Goal: Task Accomplishment & Management: Use online tool/utility

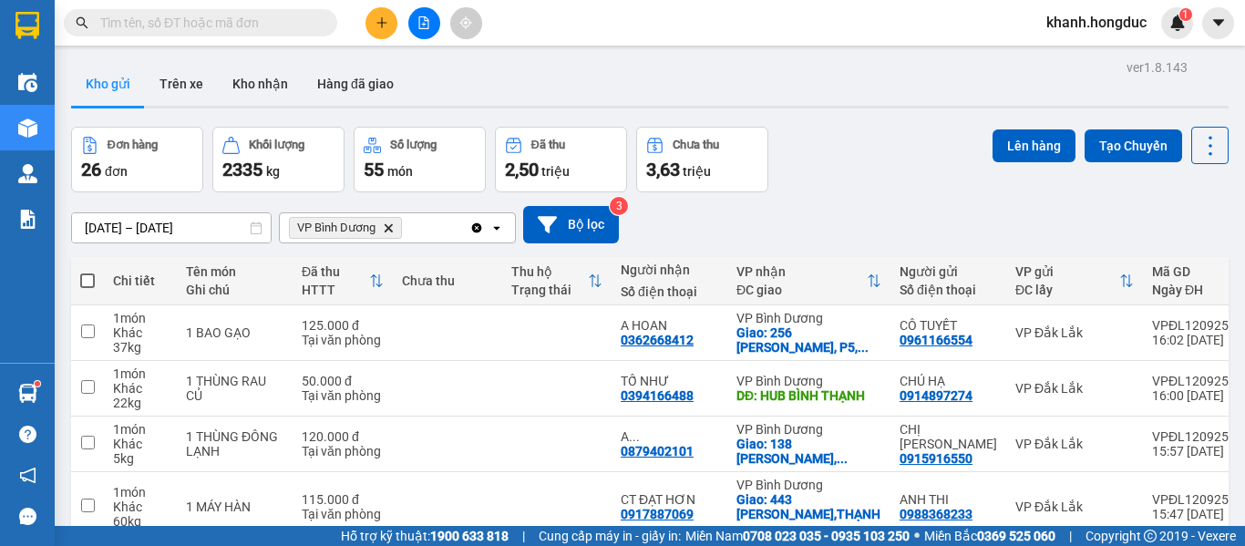
click at [191, 23] on input "text" at bounding box center [207, 23] width 215 height 20
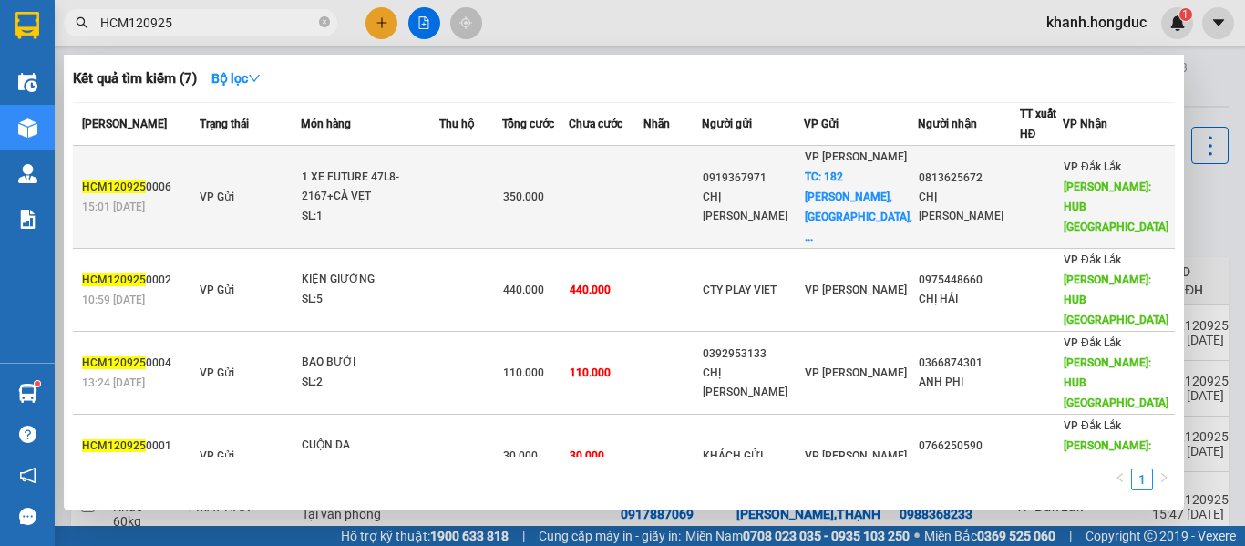
type input "HCM120925"
click at [568, 193] on div "350.000" at bounding box center [535, 197] width 65 height 20
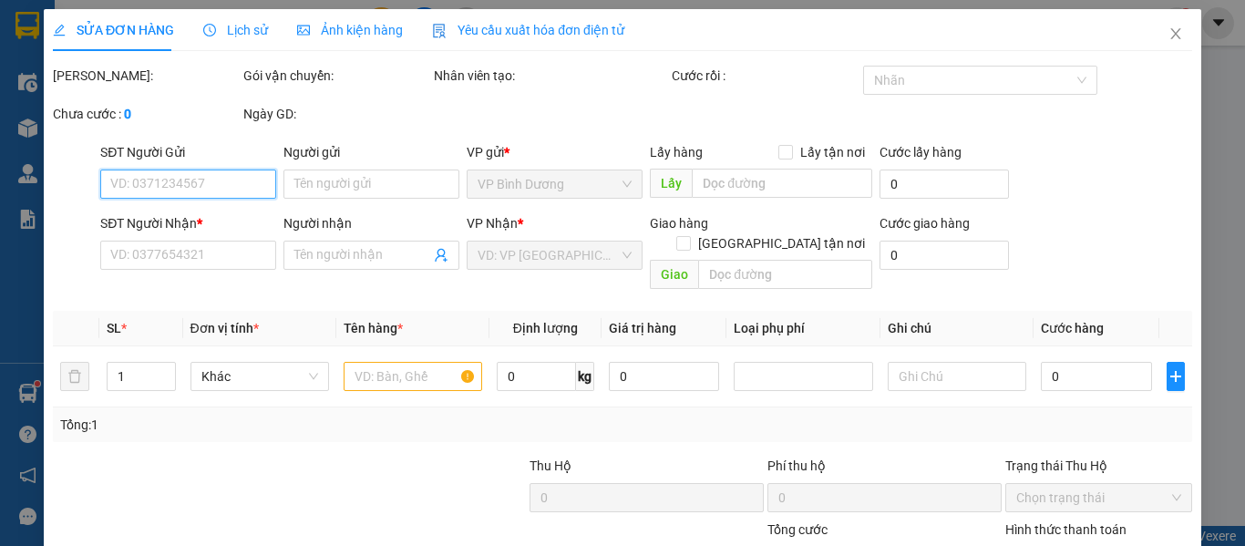
type input "0919367971"
type input "CHỊ [PERSON_NAME]"
checkbox input "true"
type input "[STREET_ADDRESS][PERSON_NAME]"
type input "50.000"
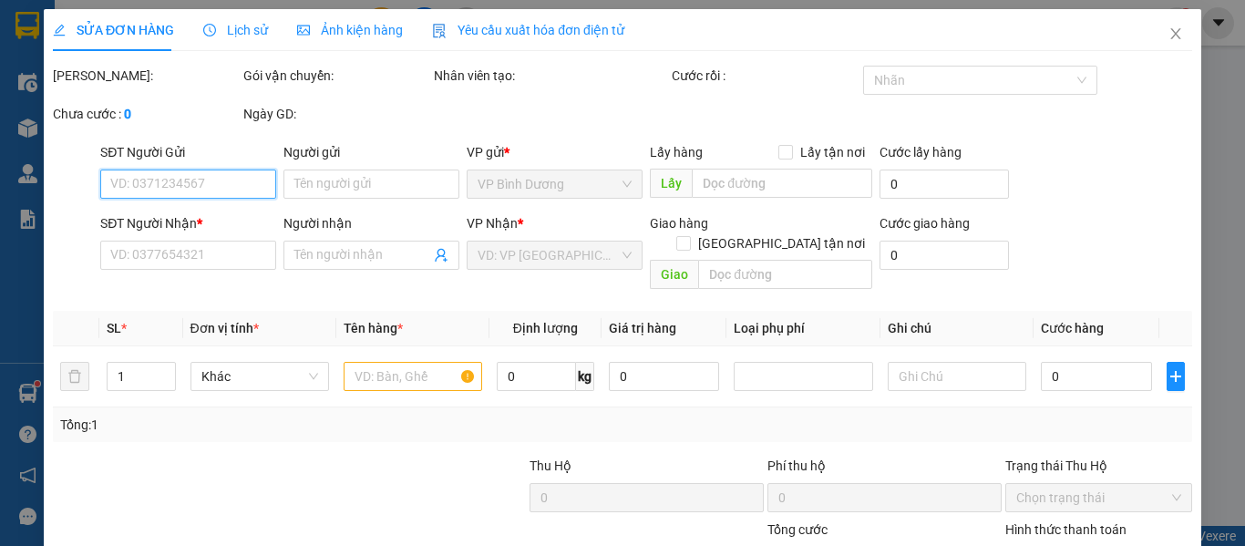
type input "0813625672"
type input "CHỊ [PERSON_NAME]"
type input "HUB [GEOGRAPHIC_DATA]"
type input "350.000"
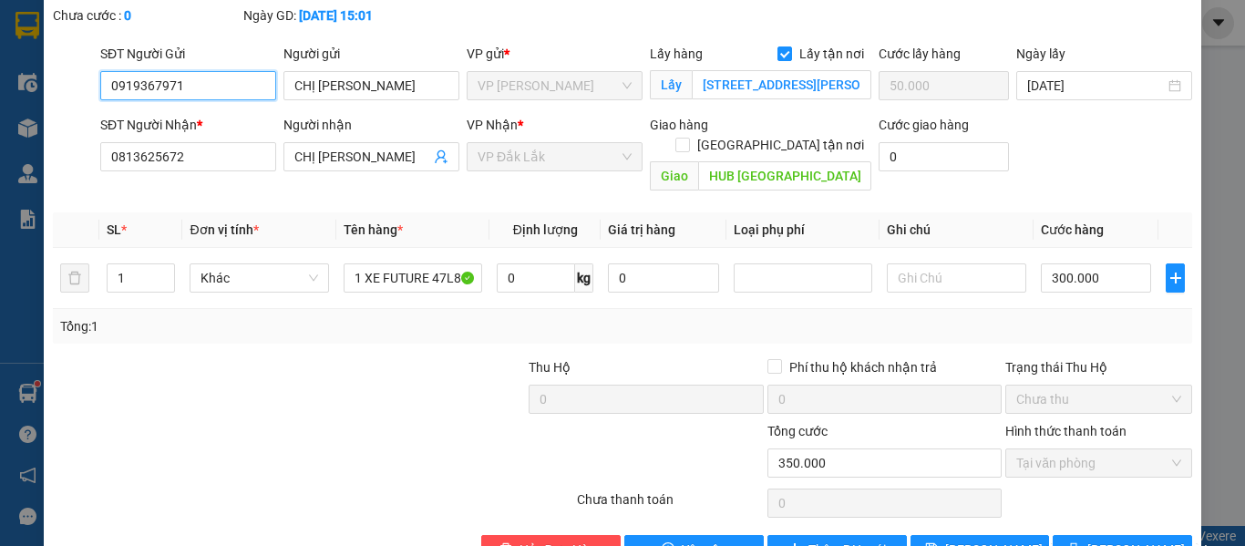
scroll to position [132, 0]
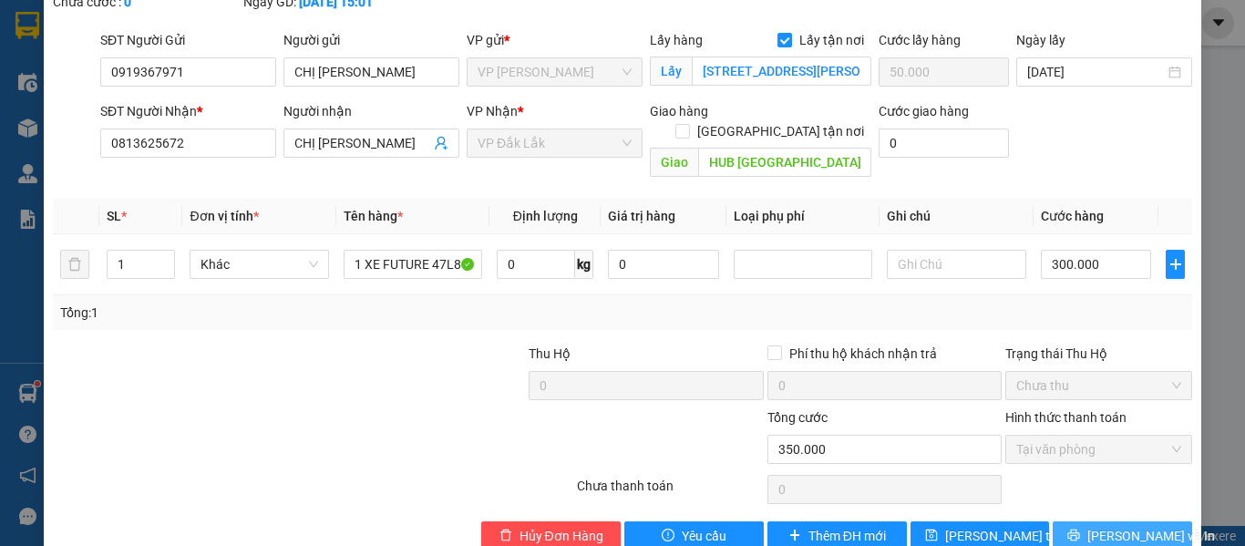
click at [1103, 526] on span "[PERSON_NAME] và In" at bounding box center [1151, 536] width 128 height 20
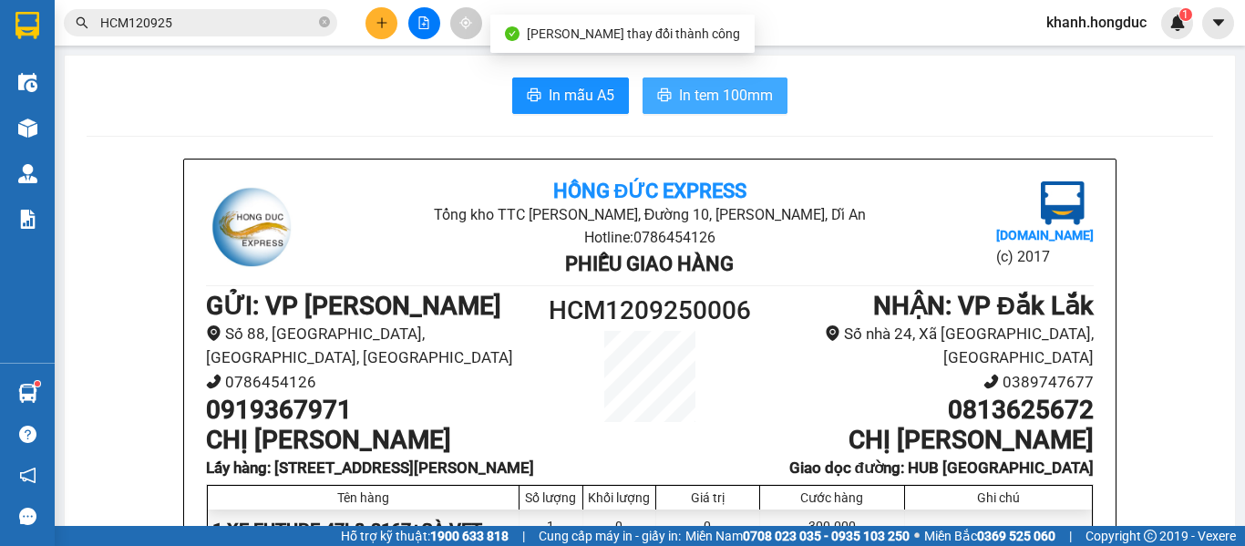
click at [695, 100] on span "In tem 100mm" at bounding box center [726, 95] width 94 height 23
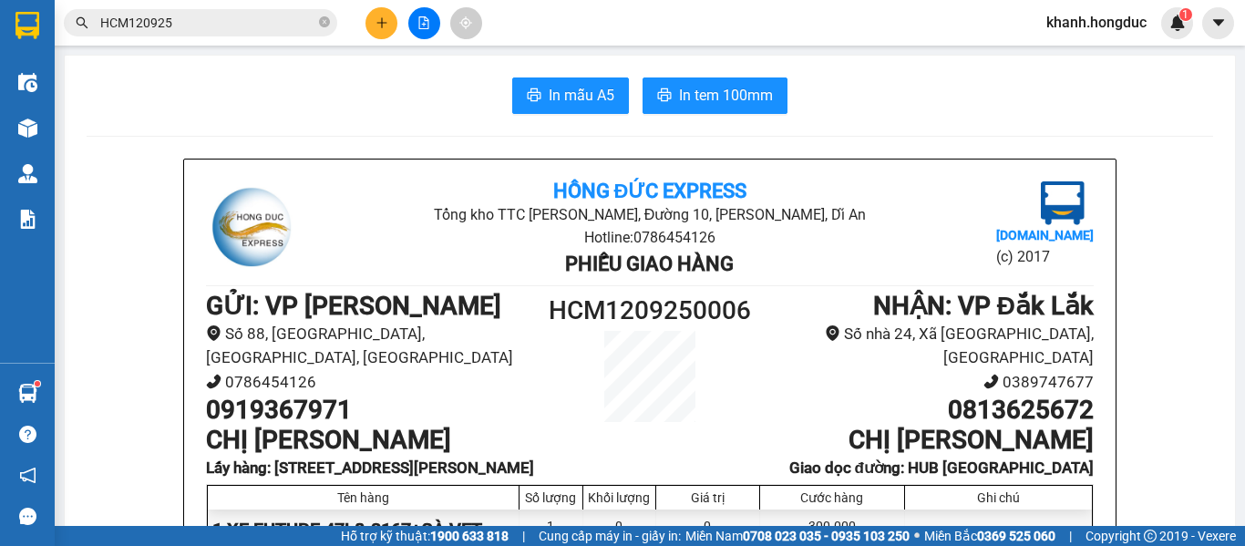
click at [238, 30] on input "HCM120925" at bounding box center [207, 23] width 215 height 20
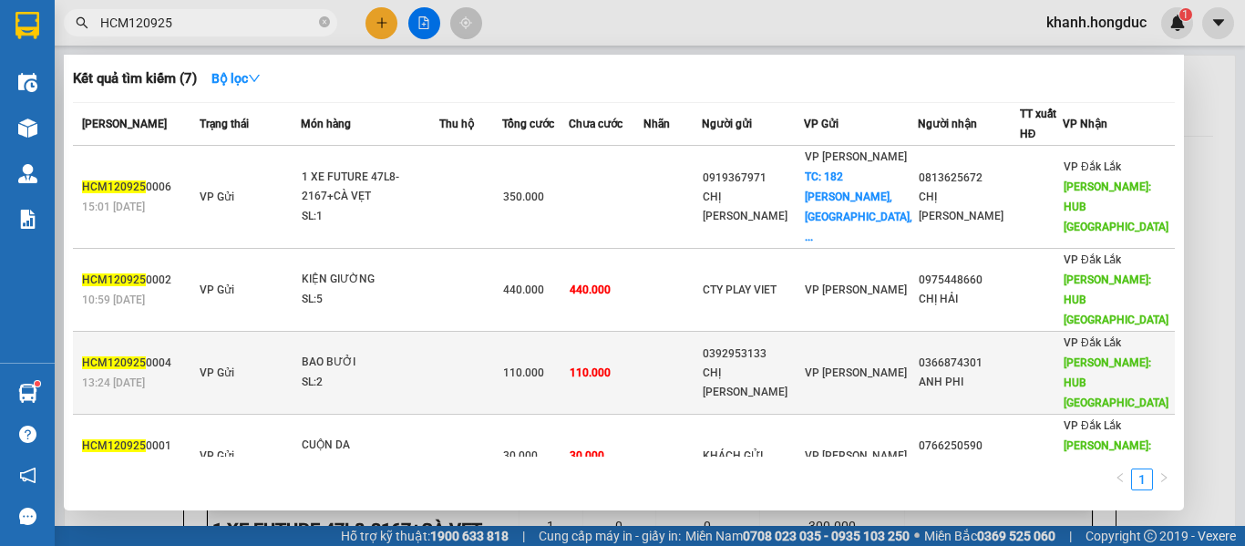
click at [633, 334] on td "110.000" at bounding box center [606, 373] width 75 height 83
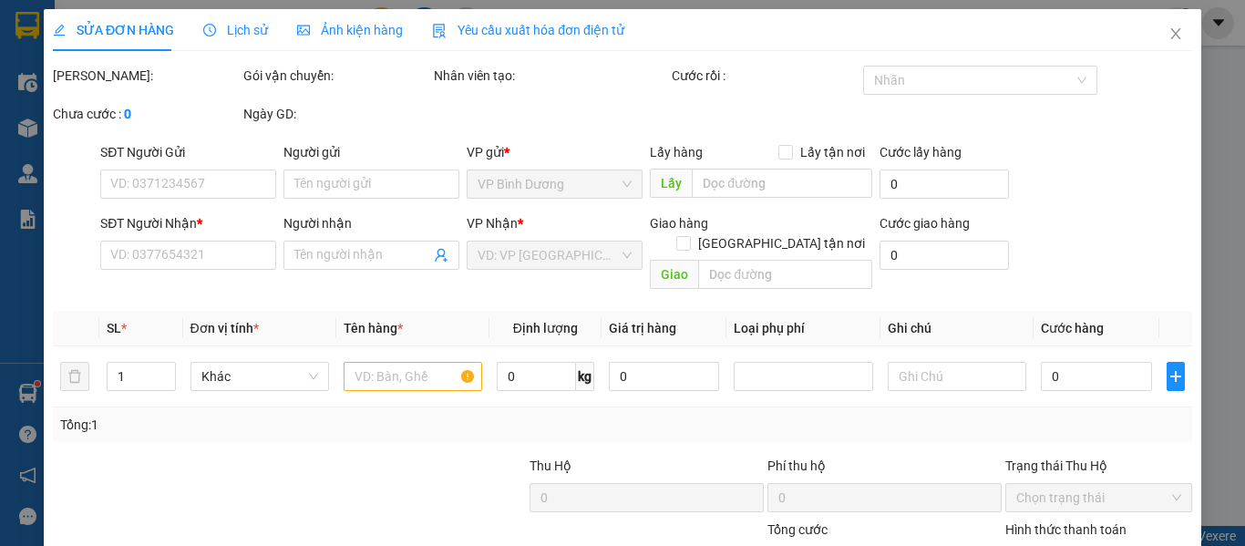
type input "0392953133"
type input "CHỊ [PERSON_NAME]"
type input "0366874301"
type input "ANH PHI"
type input "HUB [GEOGRAPHIC_DATA]"
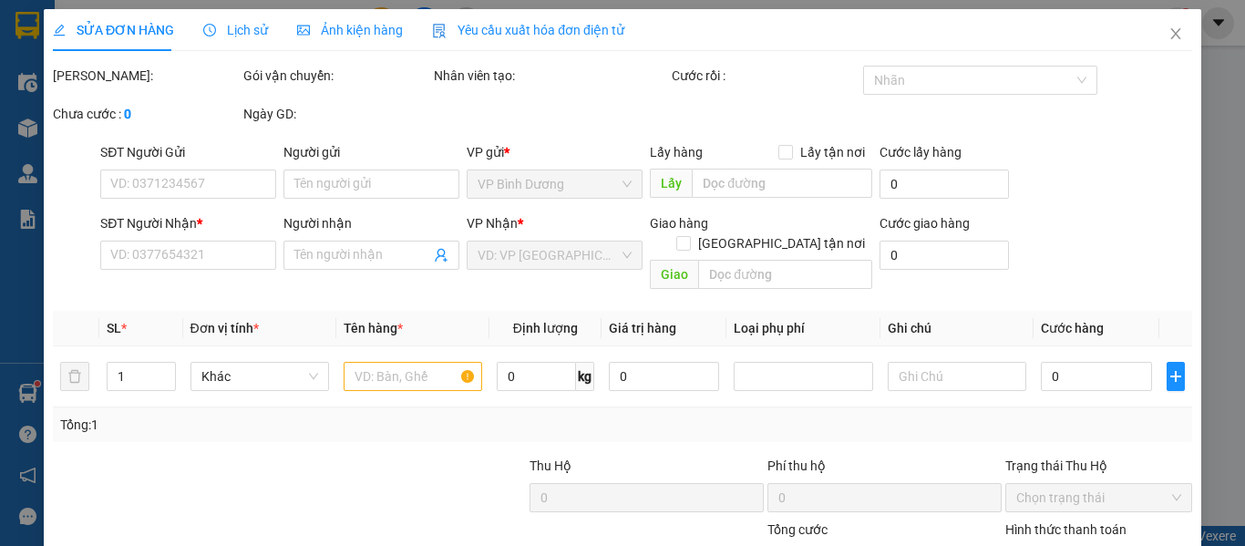
type input "110.000"
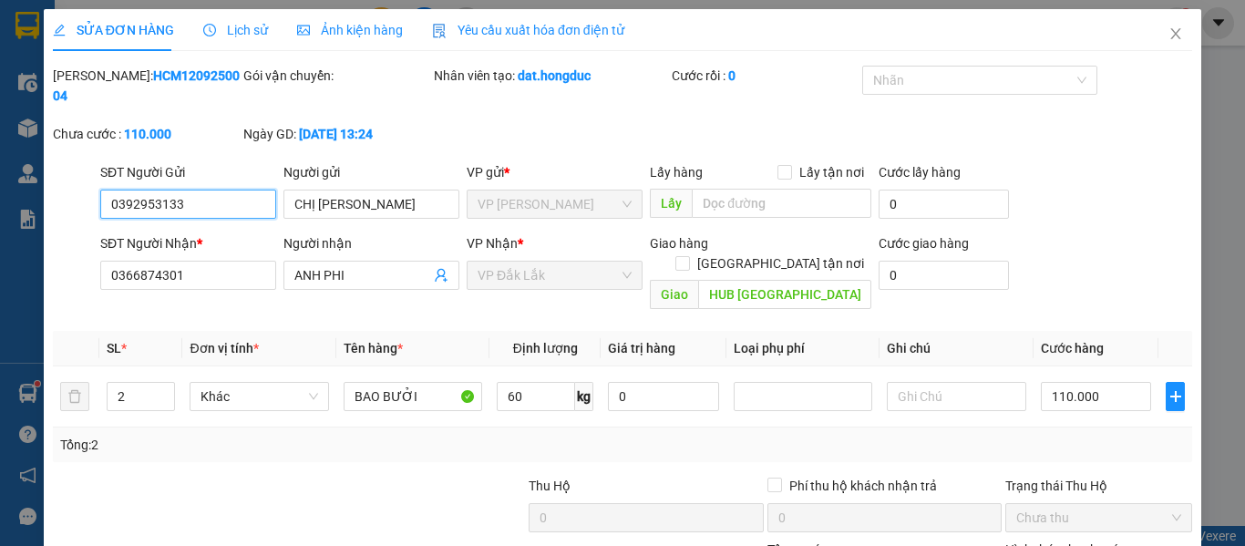
scroll to position [132, 0]
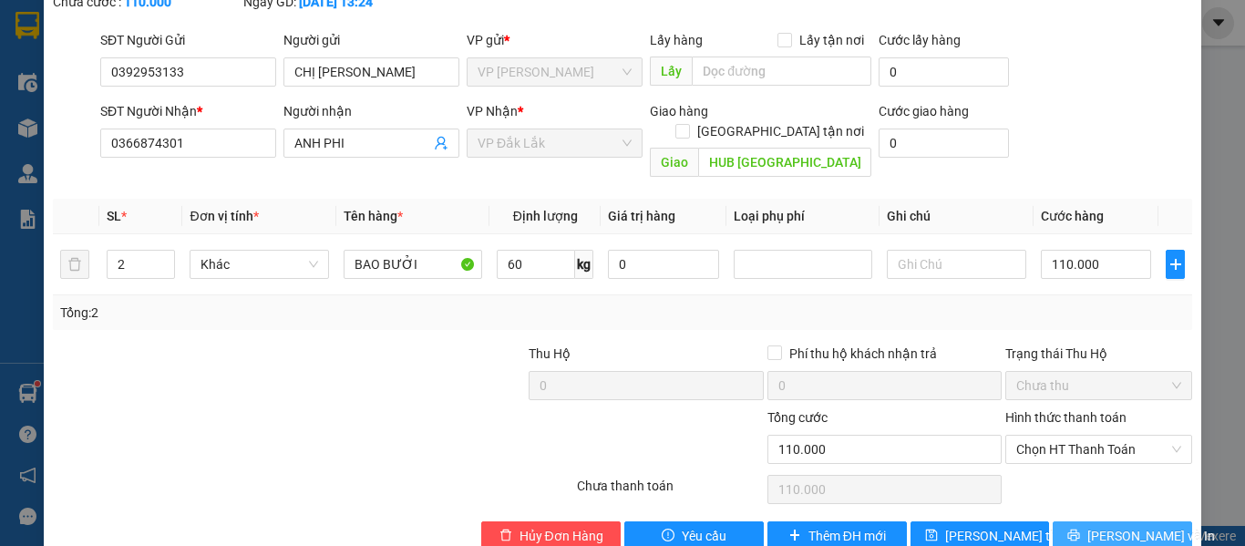
click at [1093, 521] on button "[PERSON_NAME] và In" at bounding box center [1121, 535] width 139 height 29
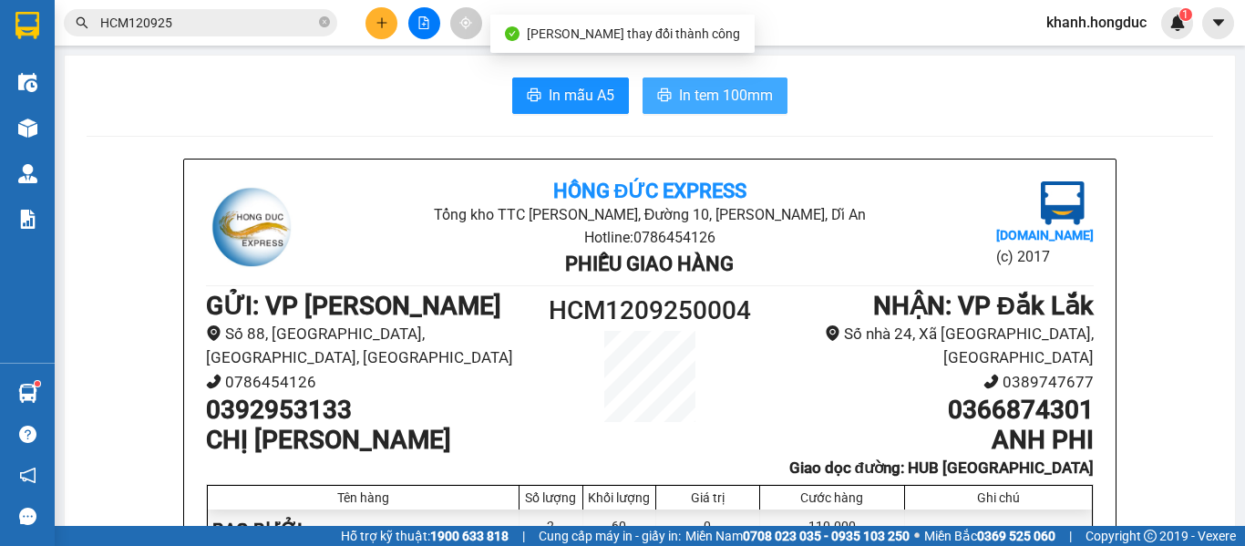
click at [706, 97] on span "In tem 100mm" at bounding box center [726, 95] width 94 height 23
